Goal: Book appointment/travel/reservation

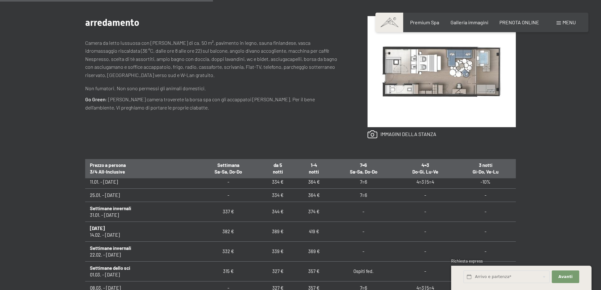
scroll to position [158, 0]
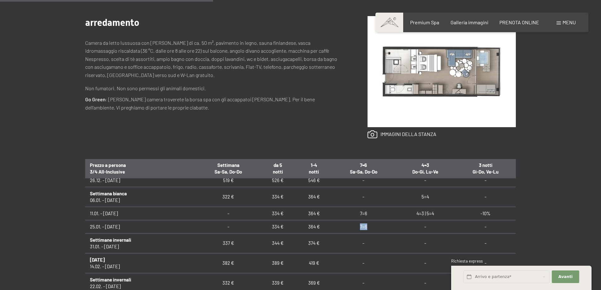
drag, startPoint x: 364, startPoint y: 226, endPoint x: 356, endPoint y: 227, distance: 8.6
click at [356, 227] on td "7=6" at bounding box center [363, 226] width 63 height 13
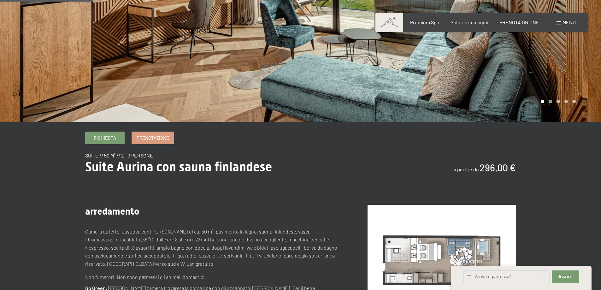
scroll to position [0, 0]
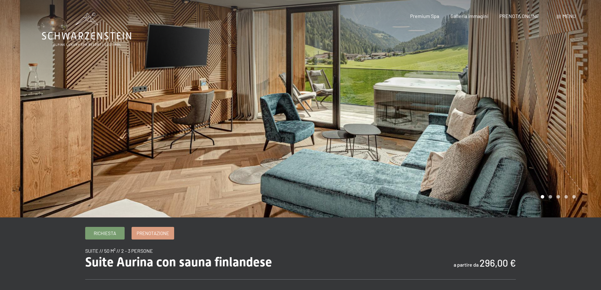
click at [88, 36] on icon at bounding box center [86, 30] width 89 height 34
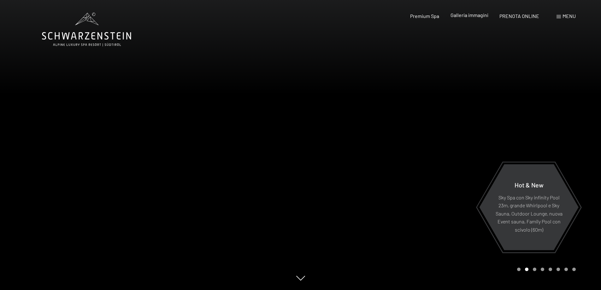
click at [456, 15] on span "Galleria immagini" at bounding box center [469, 15] width 38 height 6
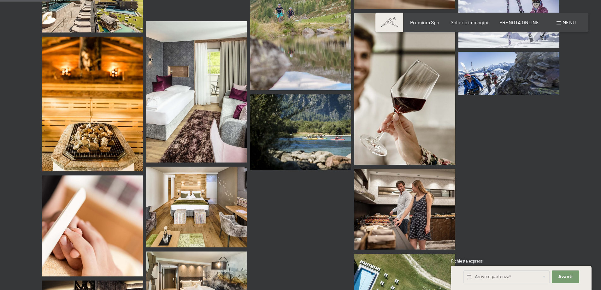
scroll to position [694, 0]
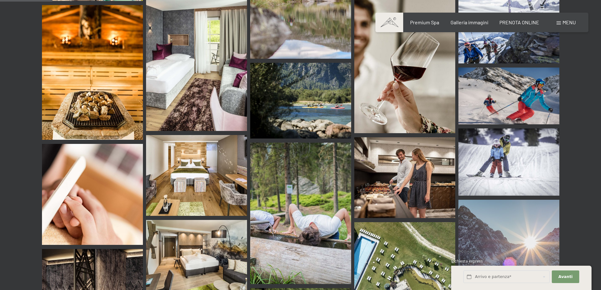
click at [490, 128] on img at bounding box center [508, 161] width 101 height 67
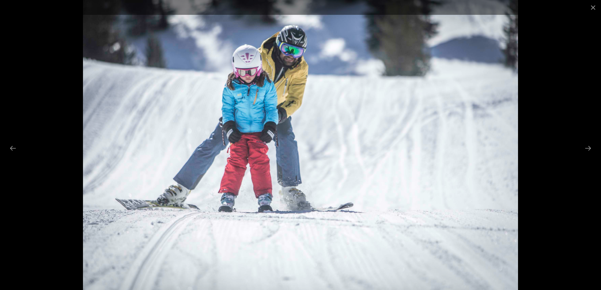
click at [580, 146] on div at bounding box center [300, 145] width 601 height 290
click at [586, 146] on button "Next slide" at bounding box center [587, 148] width 13 height 12
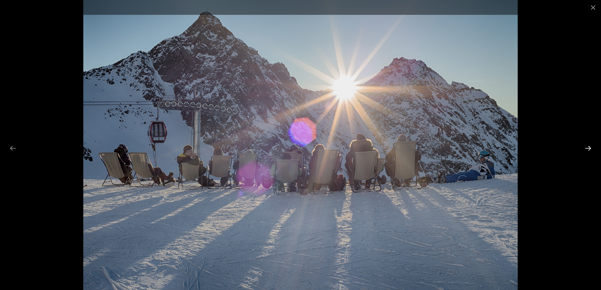
click at [586, 147] on button "Next slide" at bounding box center [587, 148] width 13 height 12
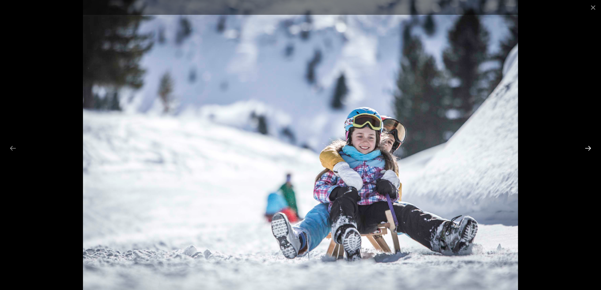
click at [586, 147] on button "Next slide" at bounding box center [587, 148] width 13 height 12
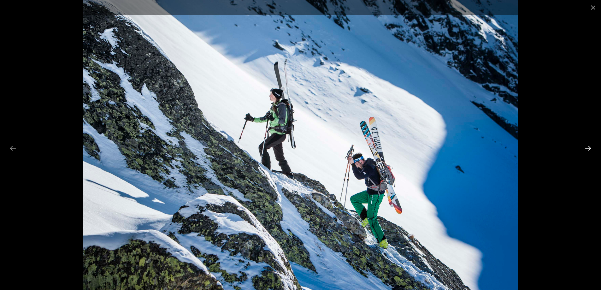
click at [586, 147] on button "Next slide" at bounding box center [587, 148] width 13 height 12
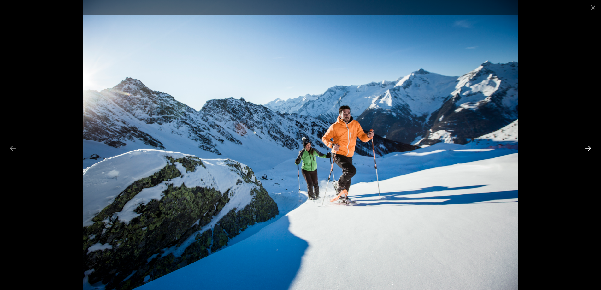
click at [586, 147] on button "Next slide" at bounding box center [587, 148] width 13 height 12
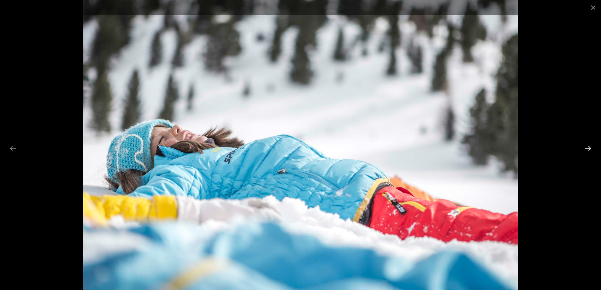
click at [586, 147] on button "Next slide" at bounding box center [587, 148] width 13 height 12
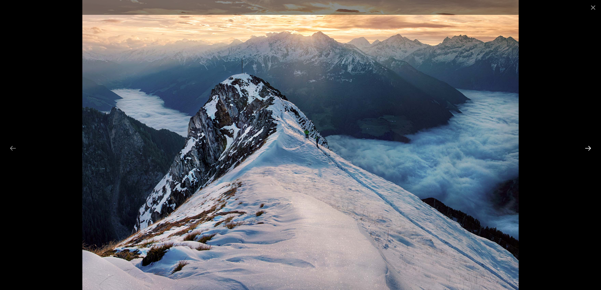
click at [586, 148] on button "Next slide" at bounding box center [587, 148] width 13 height 12
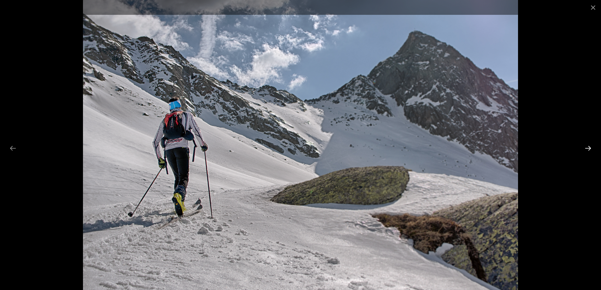
click at [586, 148] on button "Next slide" at bounding box center [587, 148] width 13 height 12
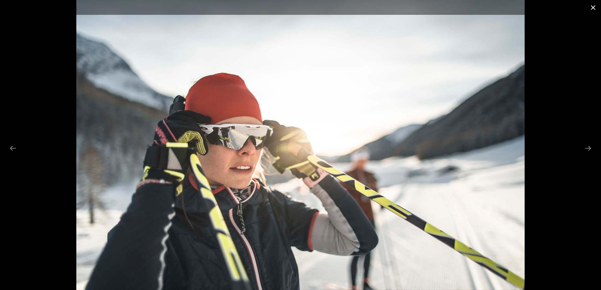
click at [591, 7] on button "Close gallery" at bounding box center [593, 7] width 16 height 15
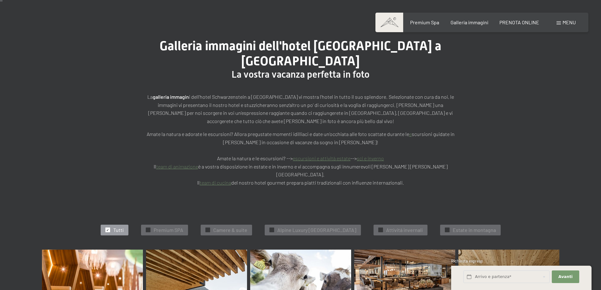
scroll to position [0, 0]
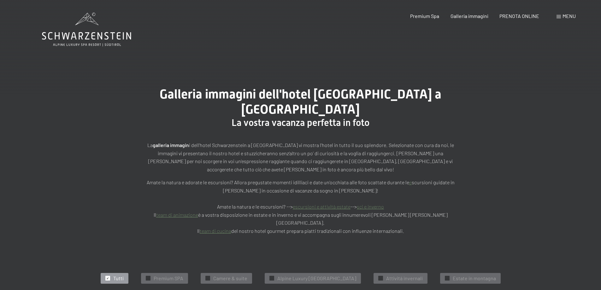
click at [83, 32] on icon at bounding box center [86, 30] width 89 height 34
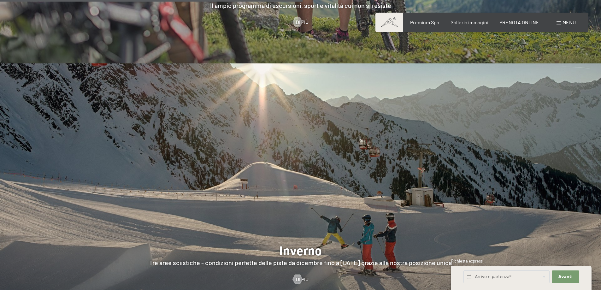
scroll to position [1639, 0]
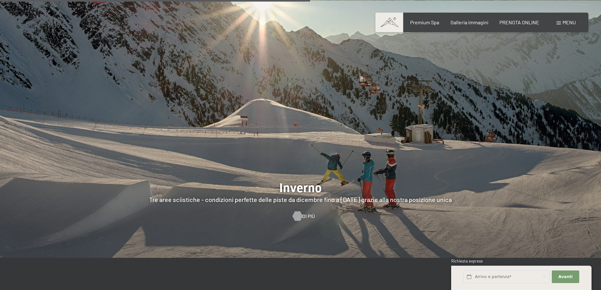
click at [300, 211] on div at bounding box center [296, 215] width 5 height 9
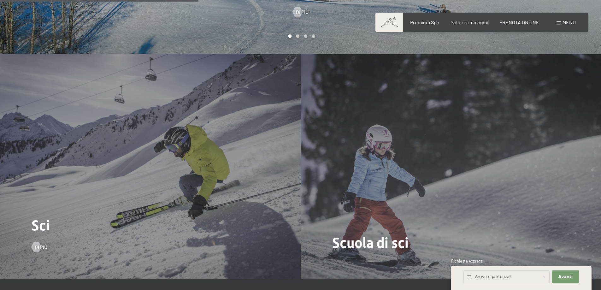
scroll to position [820, 0]
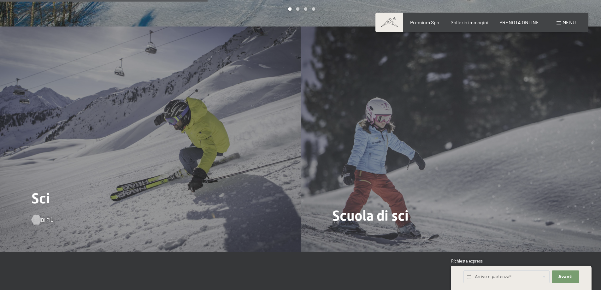
click at [34, 218] on div at bounding box center [35, 219] width 5 height 9
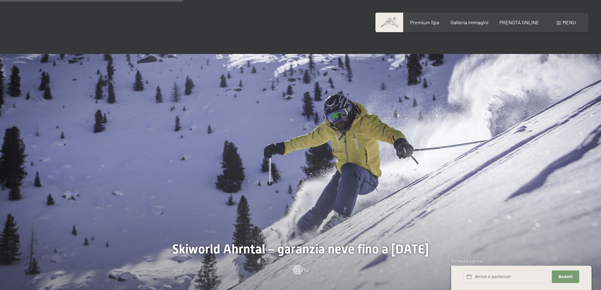
scroll to position [536, 0]
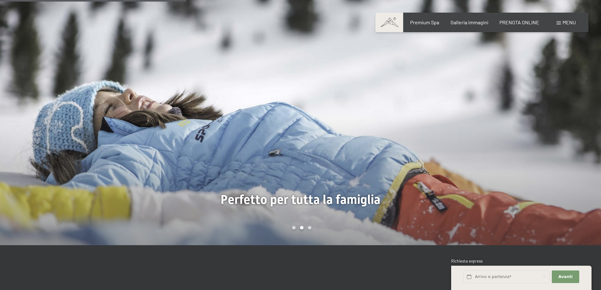
drag, startPoint x: 464, startPoint y: 175, endPoint x: 352, endPoint y: 175, distance: 111.9
click at [356, 175] on div at bounding box center [450, 116] width 300 height 257
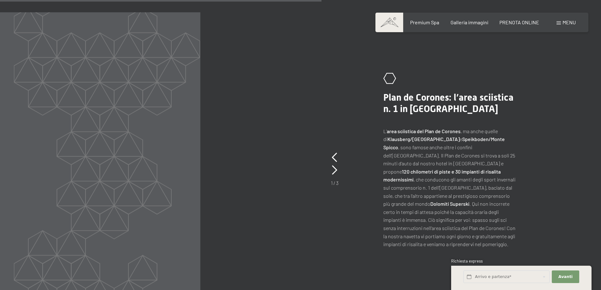
scroll to position [1009, 0]
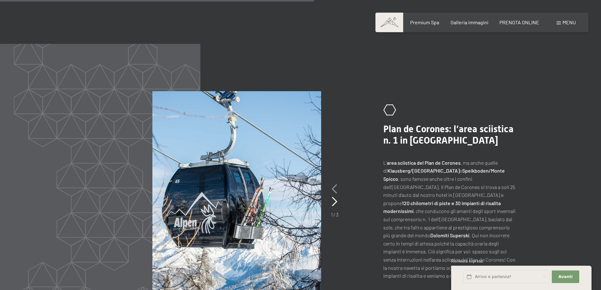
click at [335, 184] on icon at bounding box center [334, 188] width 5 height 9
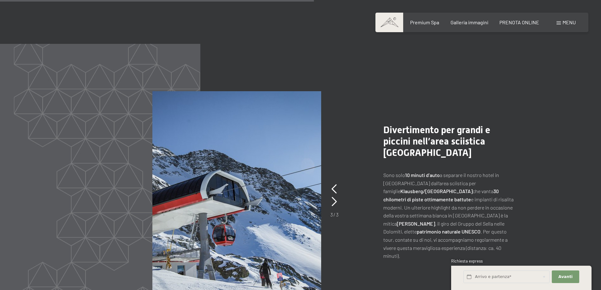
click at [252, 178] on img at bounding box center [236, 192] width 169 height 202
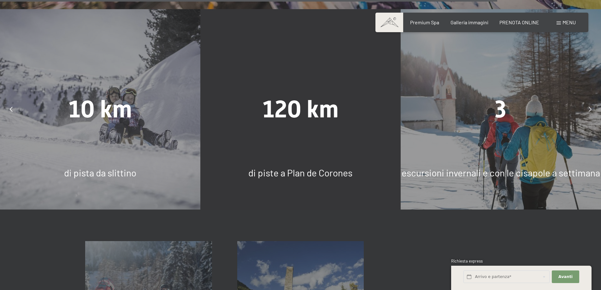
scroll to position [1608, 0]
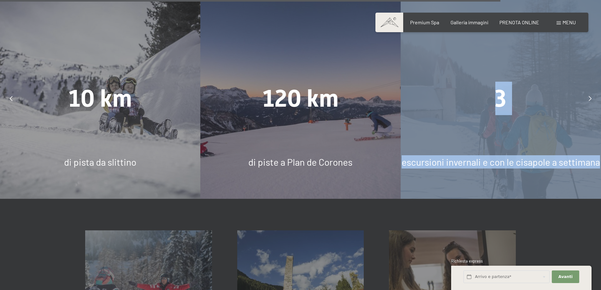
drag, startPoint x: 480, startPoint y: 116, endPoint x: 327, endPoint y: 114, distance: 153.6
click at [327, 114] on div "Panorama a 360° 73 km di piste nello Skiworld Ahrntal 10 km di pista da slittin…" at bounding box center [100, 98] width 3003 height 200
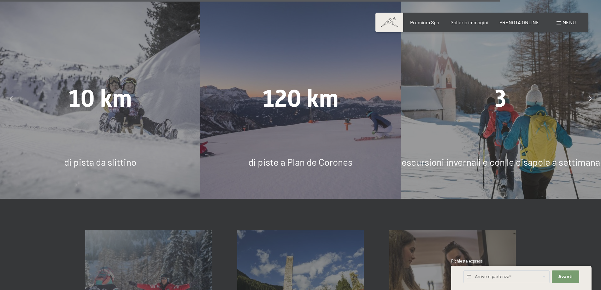
click at [589, 96] on icon at bounding box center [589, 98] width 3 height 5
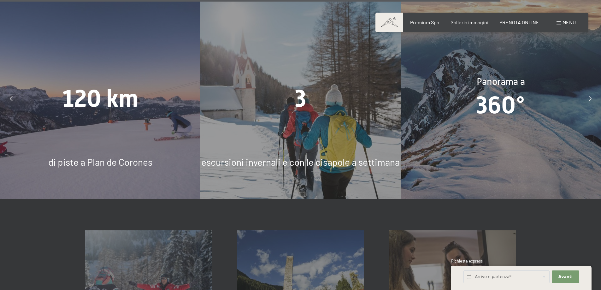
click at [589, 96] on icon at bounding box center [589, 98] width 3 height 5
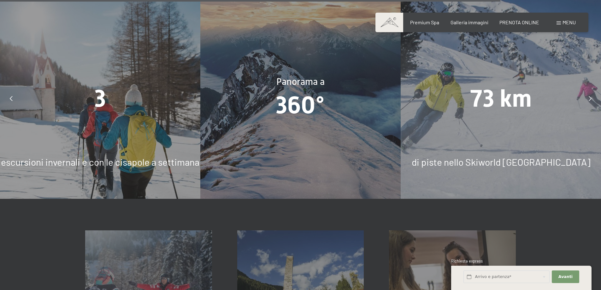
click at [589, 96] on icon at bounding box center [589, 98] width 3 height 5
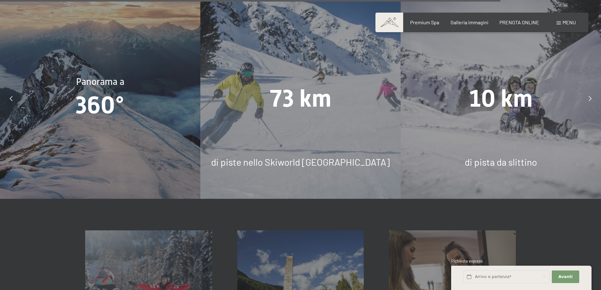
click at [589, 96] on icon at bounding box center [589, 98] width 3 height 5
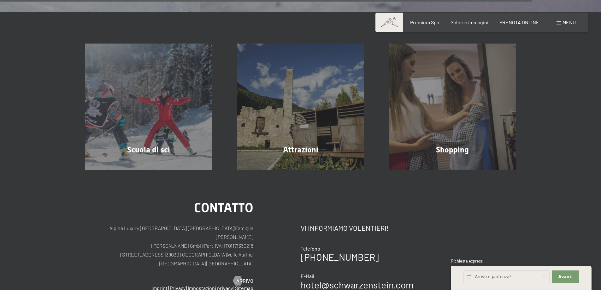
scroll to position [1829, 0]
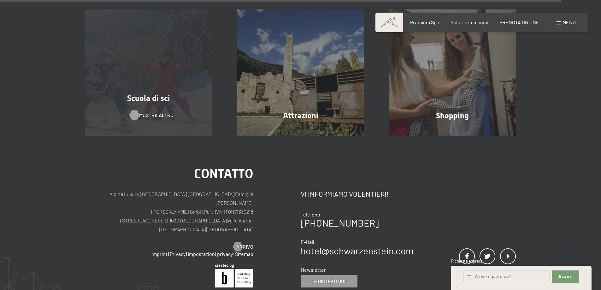
click at [163, 112] on span "mostra altro" at bounding box center [156, 115] width 34 height 7
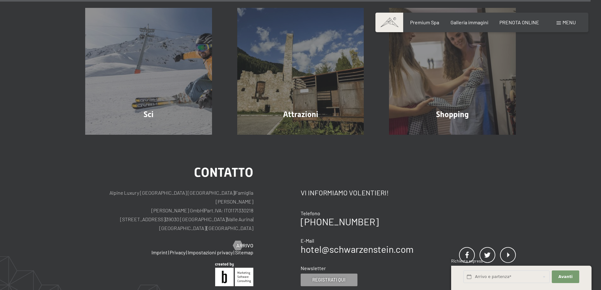
scroll to position [1387, 0]
